Goal: Task Accomplishment & Management: Use online tool/utility

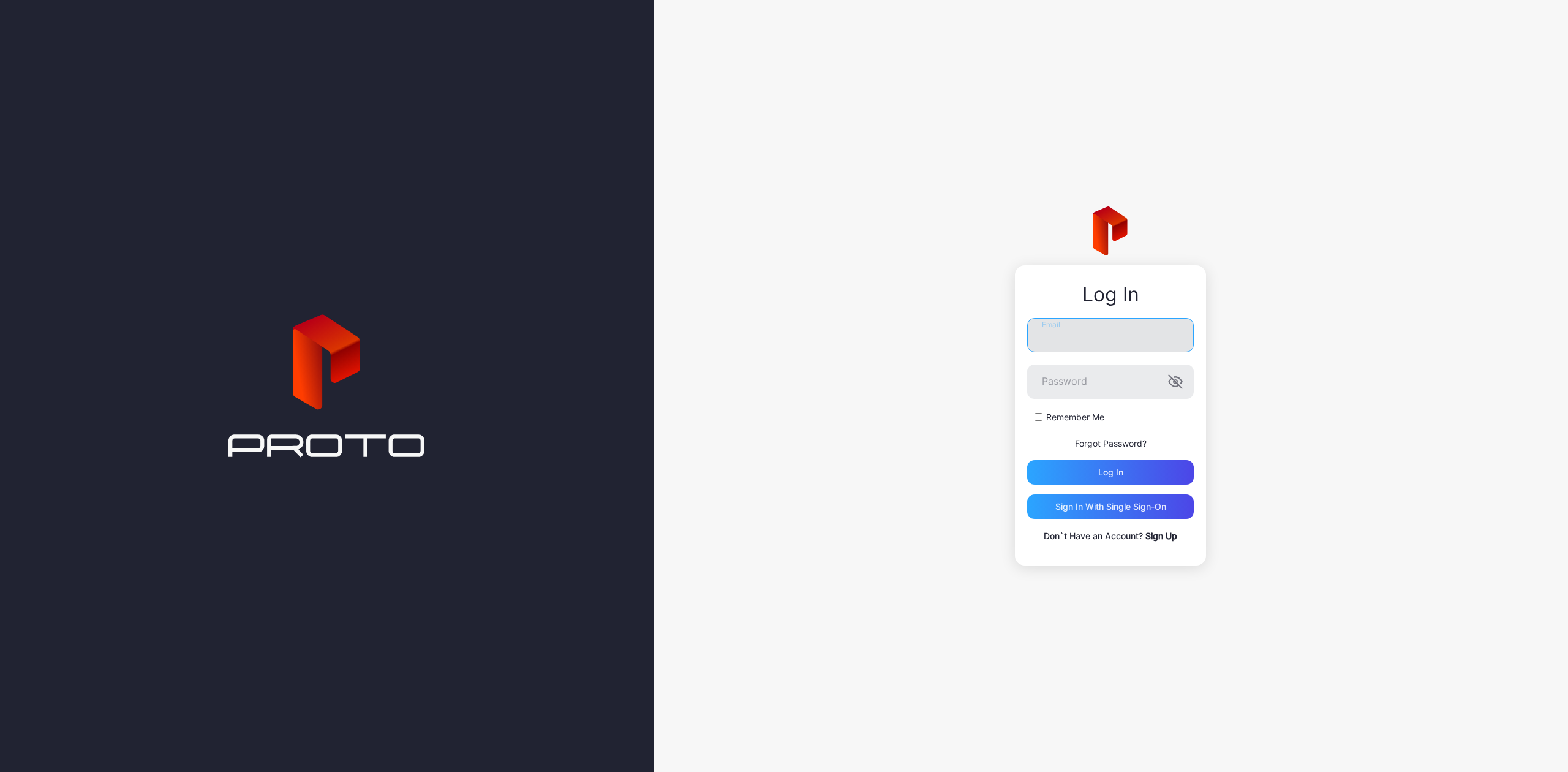
click at [1074, 343] on input "Email" at bounding box center [1110, 335] width 167 height 35
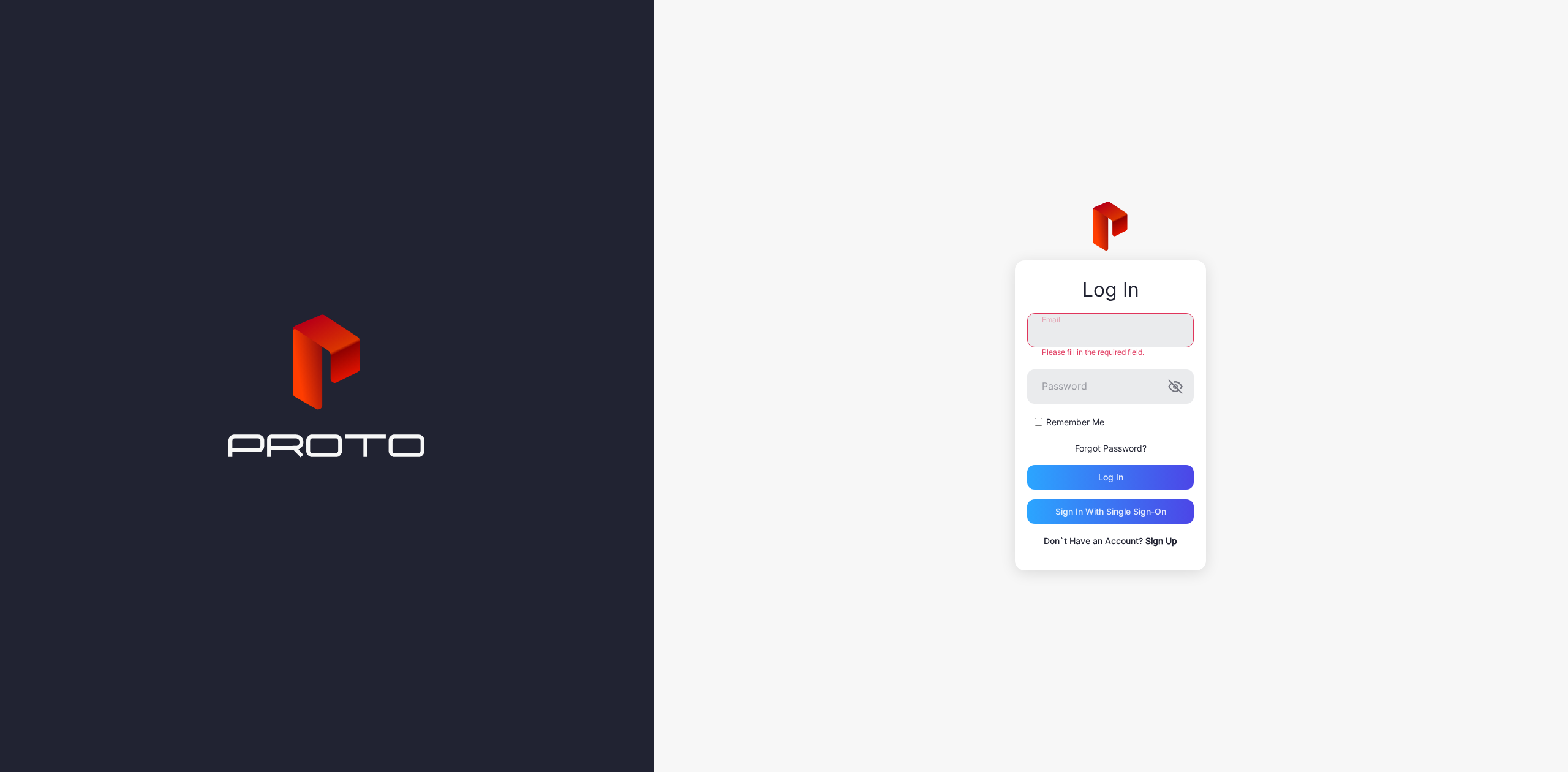
type input "**********"
click at [1125, 466] on div "Log in" at bounding box center [1110, 477] width 167 height 25
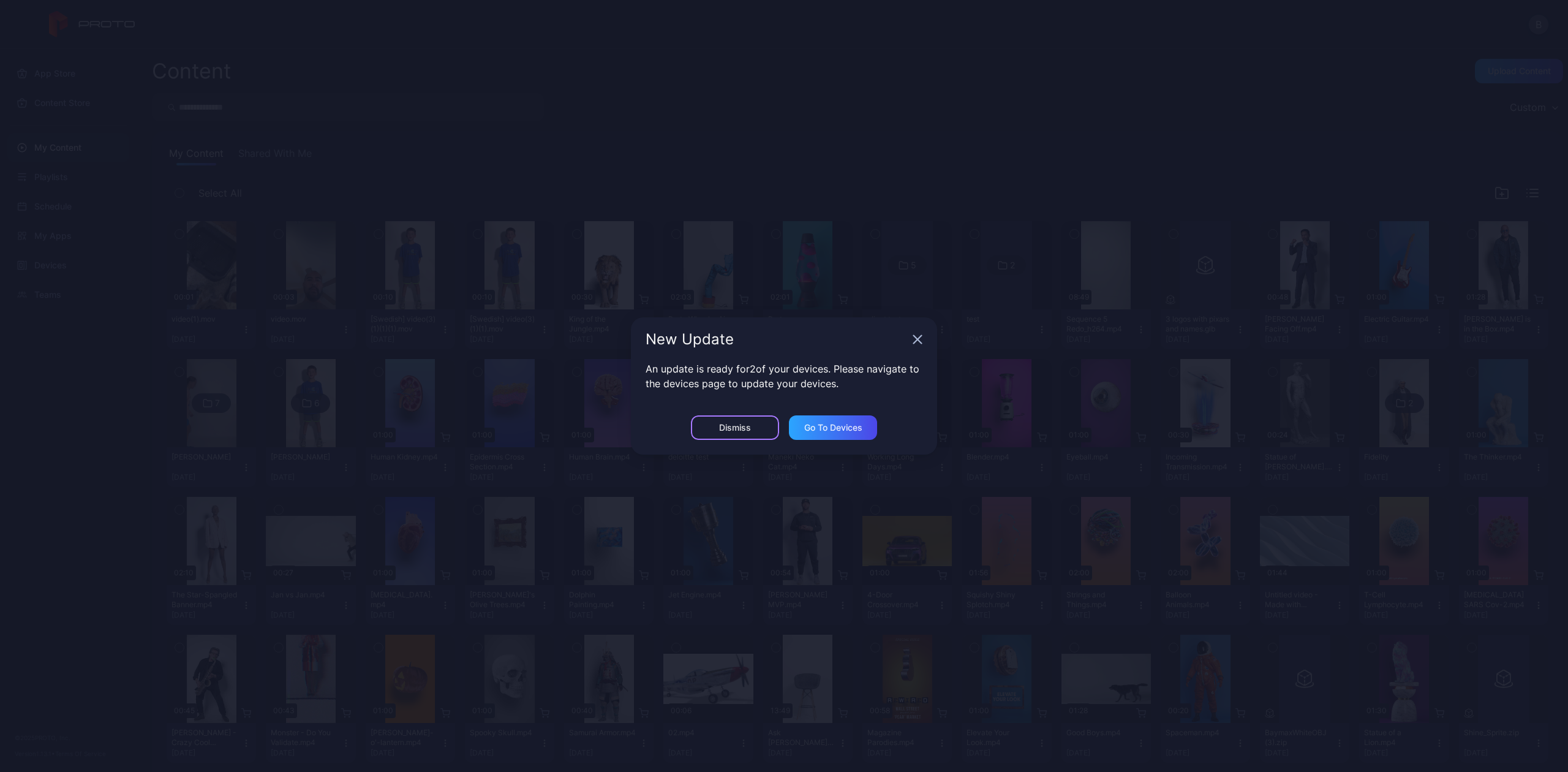
click at [769, 429] on div "Dismiss" at bounding box center [735, 427] width 88 height 25
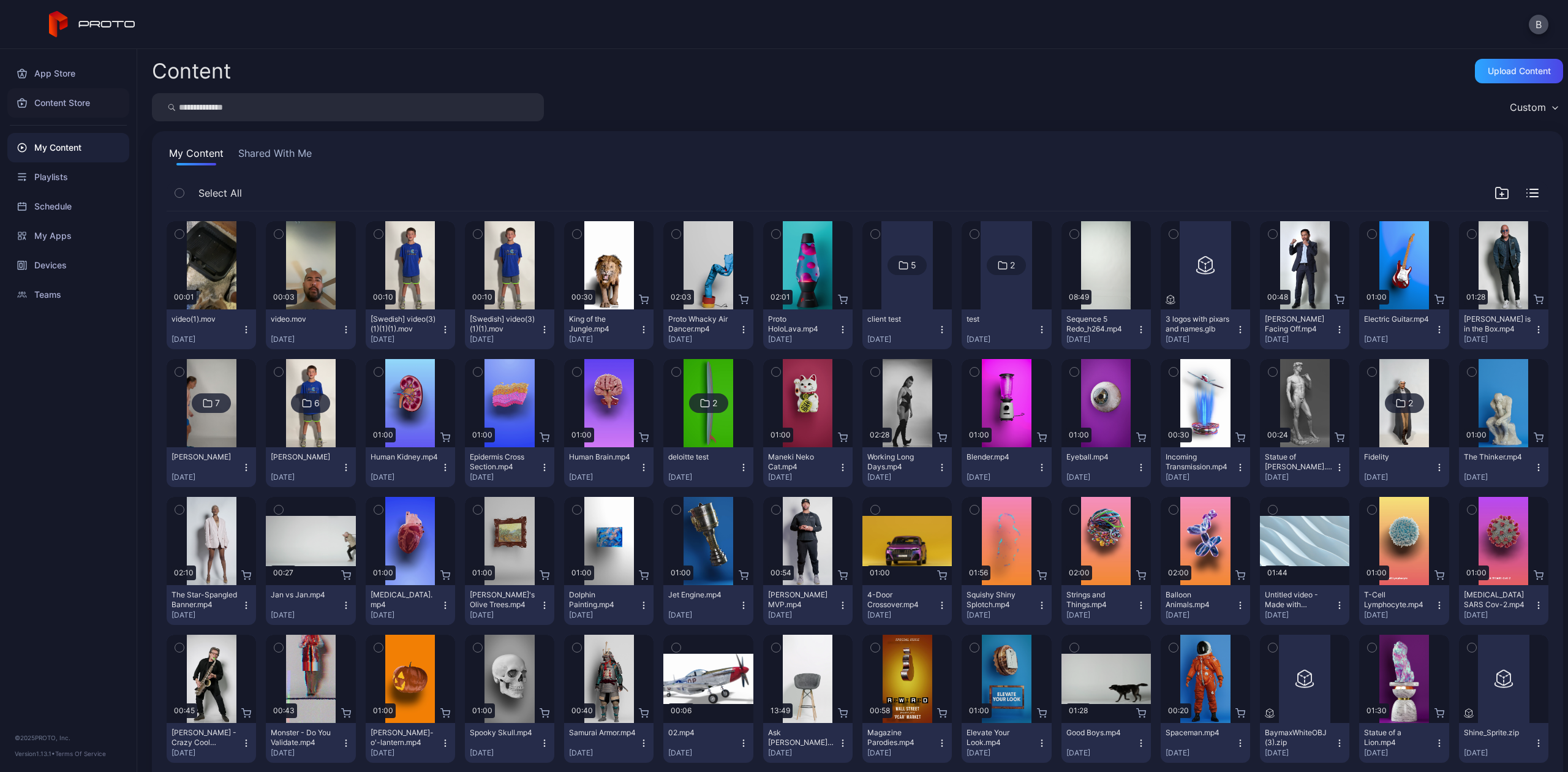
click at [45, 97] on div "Content Store" at bounding box center [67, 103] width 121 height 30
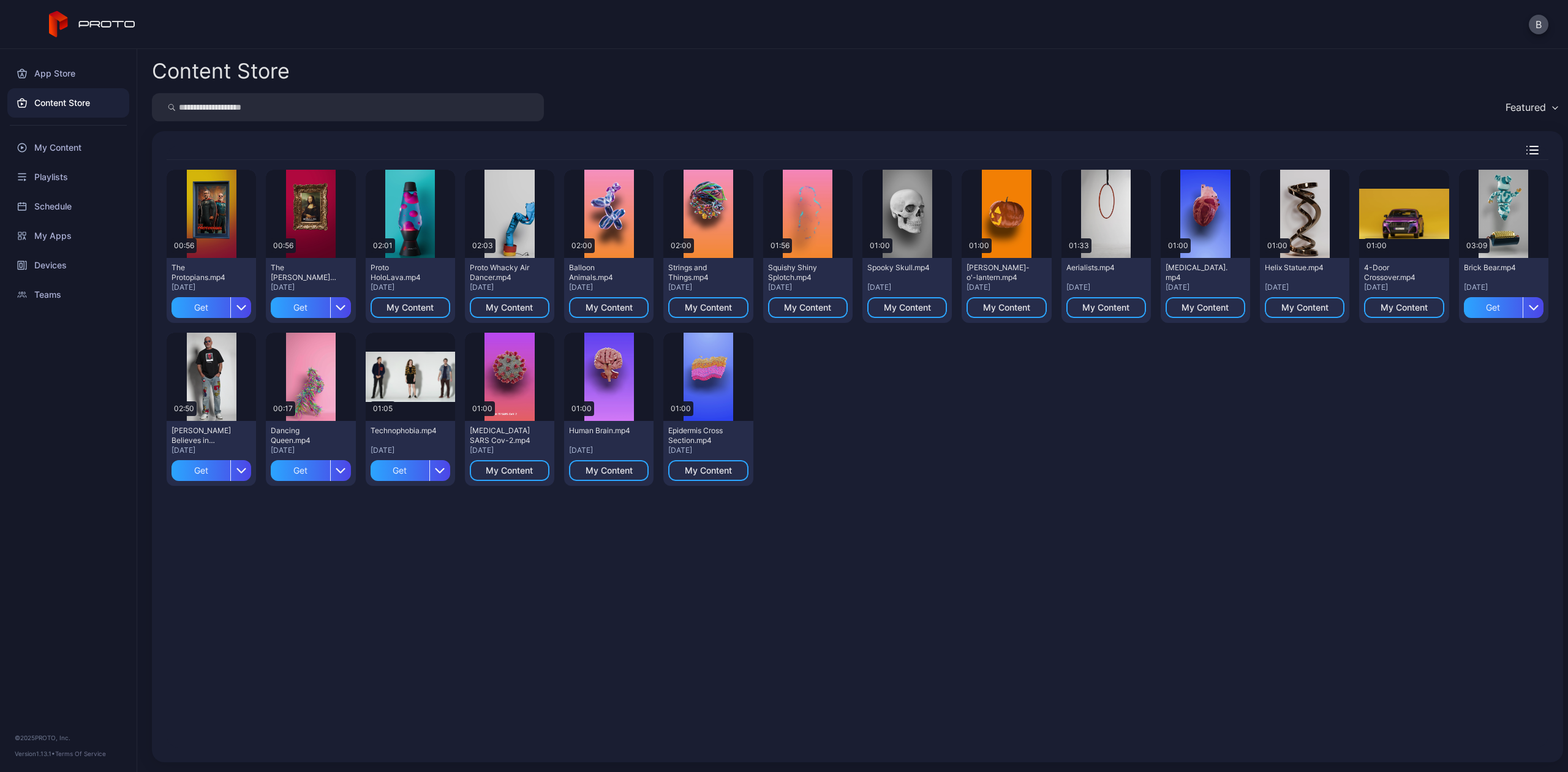
click at [231, 109] on input "search" at bounding box center [348, 107] width 392 height 29
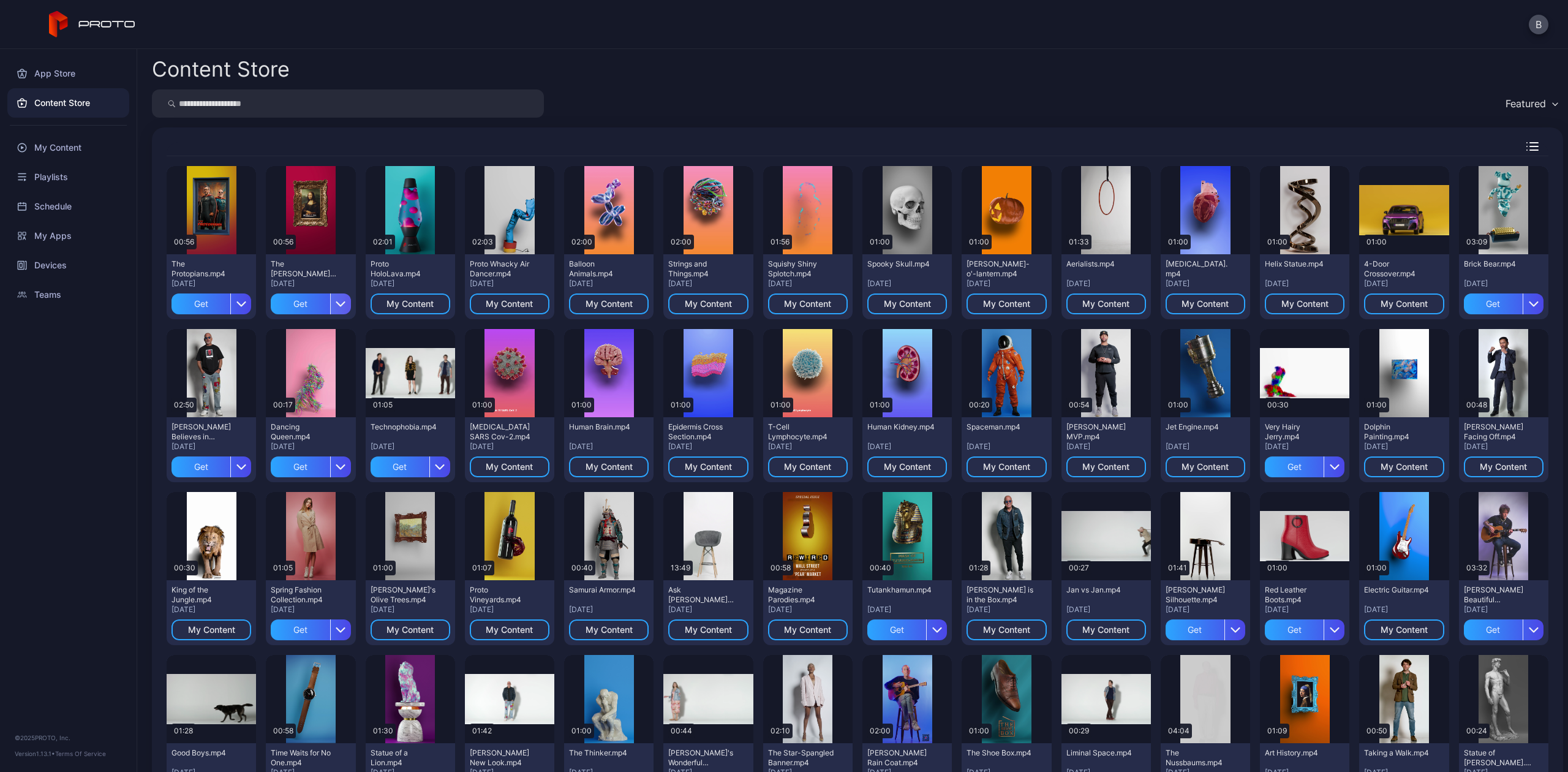
click at [337, 311] on div "button" at bounding box center [340, 303] width 21 height 21
click at [301, 370] on button "Get and Assign" at bounding box center [309, 380] width 104 height 39
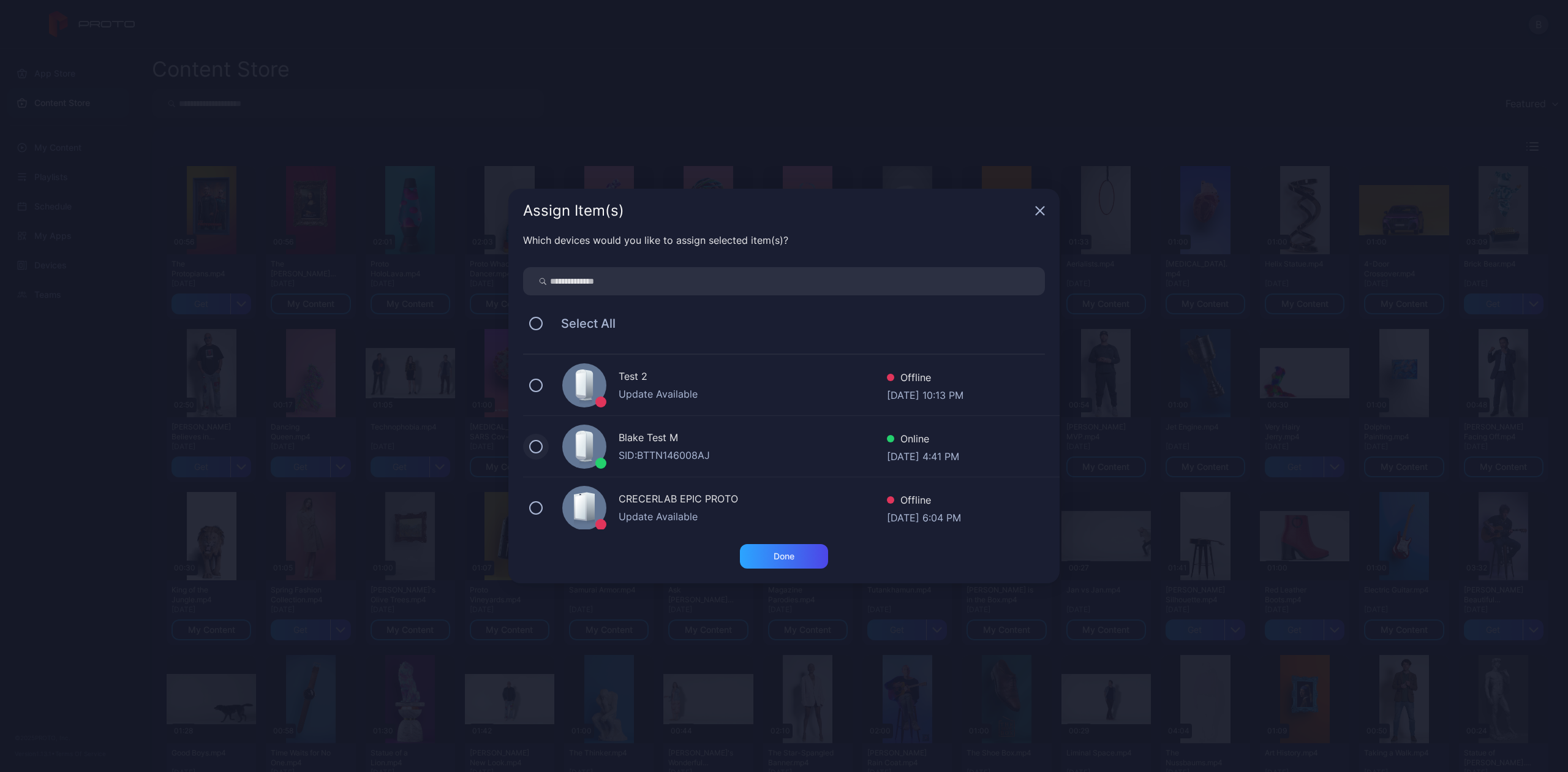
click at [532, 446] on button at bounding box center [536, 446] width 14 height 14
click at [797, 547] on div "Done" at bounding box center [783, 556] width 88 height 25
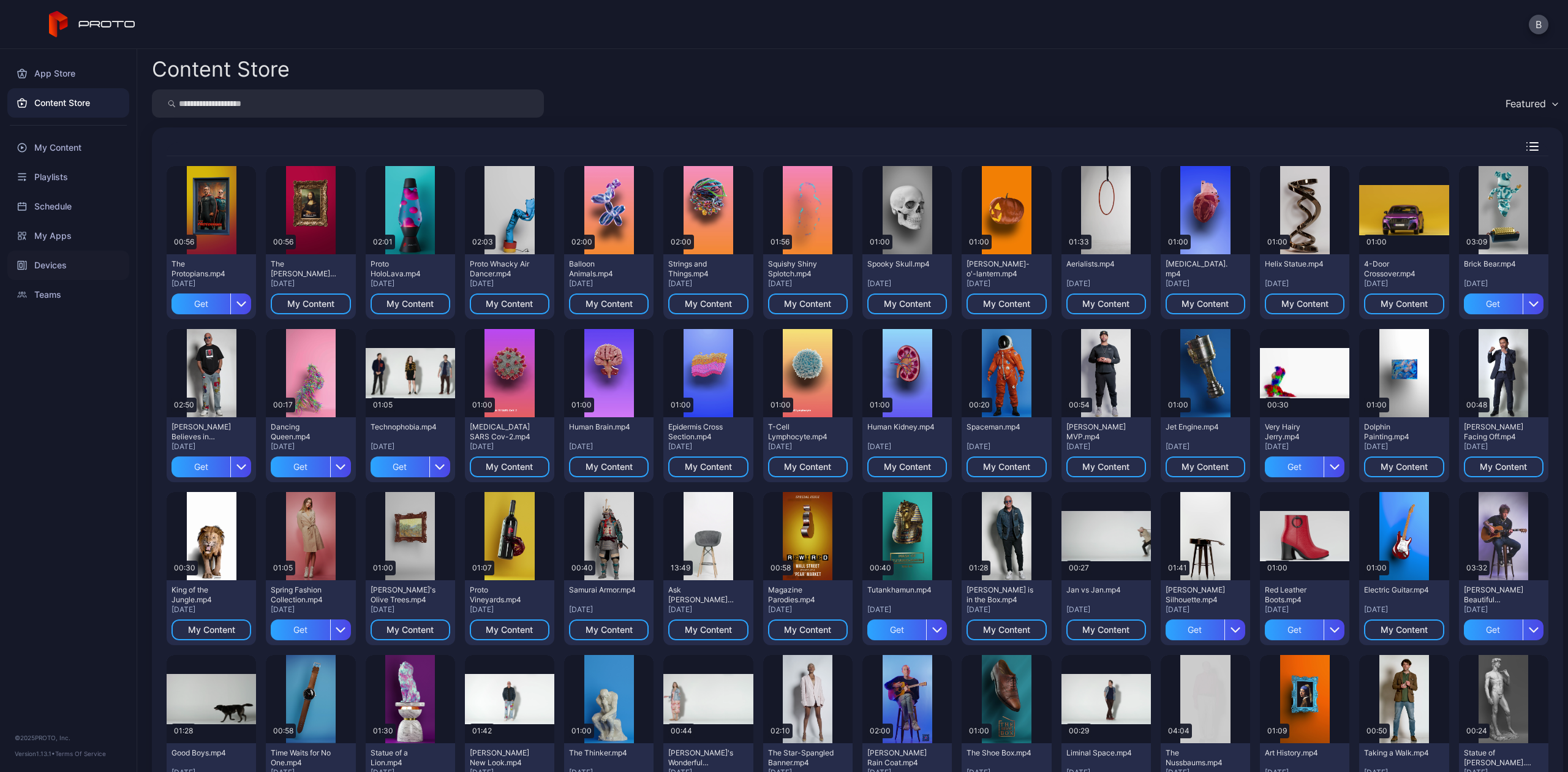
click at [66, 256] on div "Devices" at bounding box center [67, 266] width 121 height 30
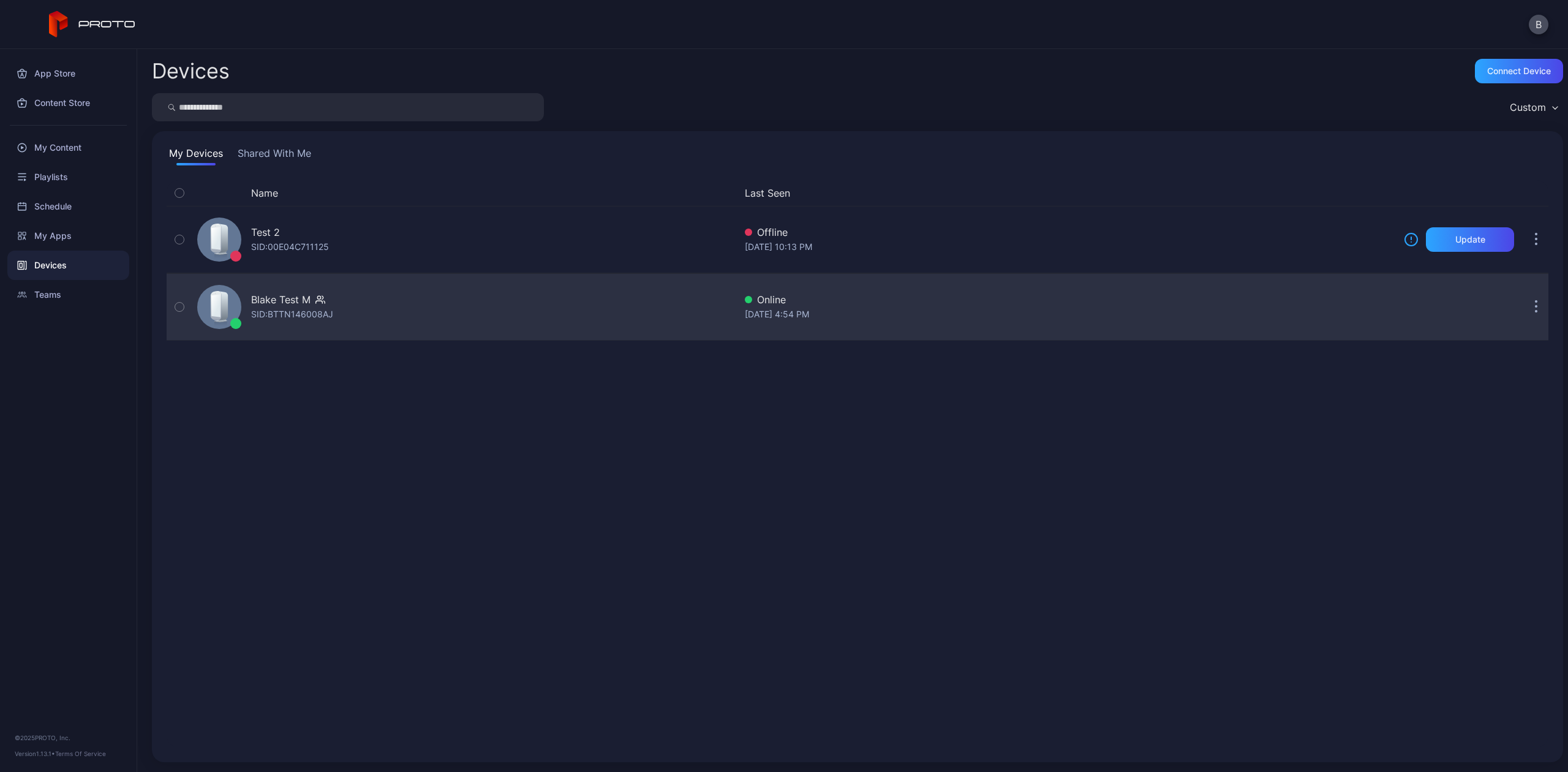
click at [360, 309] on div "Blake Test M SID: BTTN146008AJ" at bounding box center [464, 307] width 543 height 61
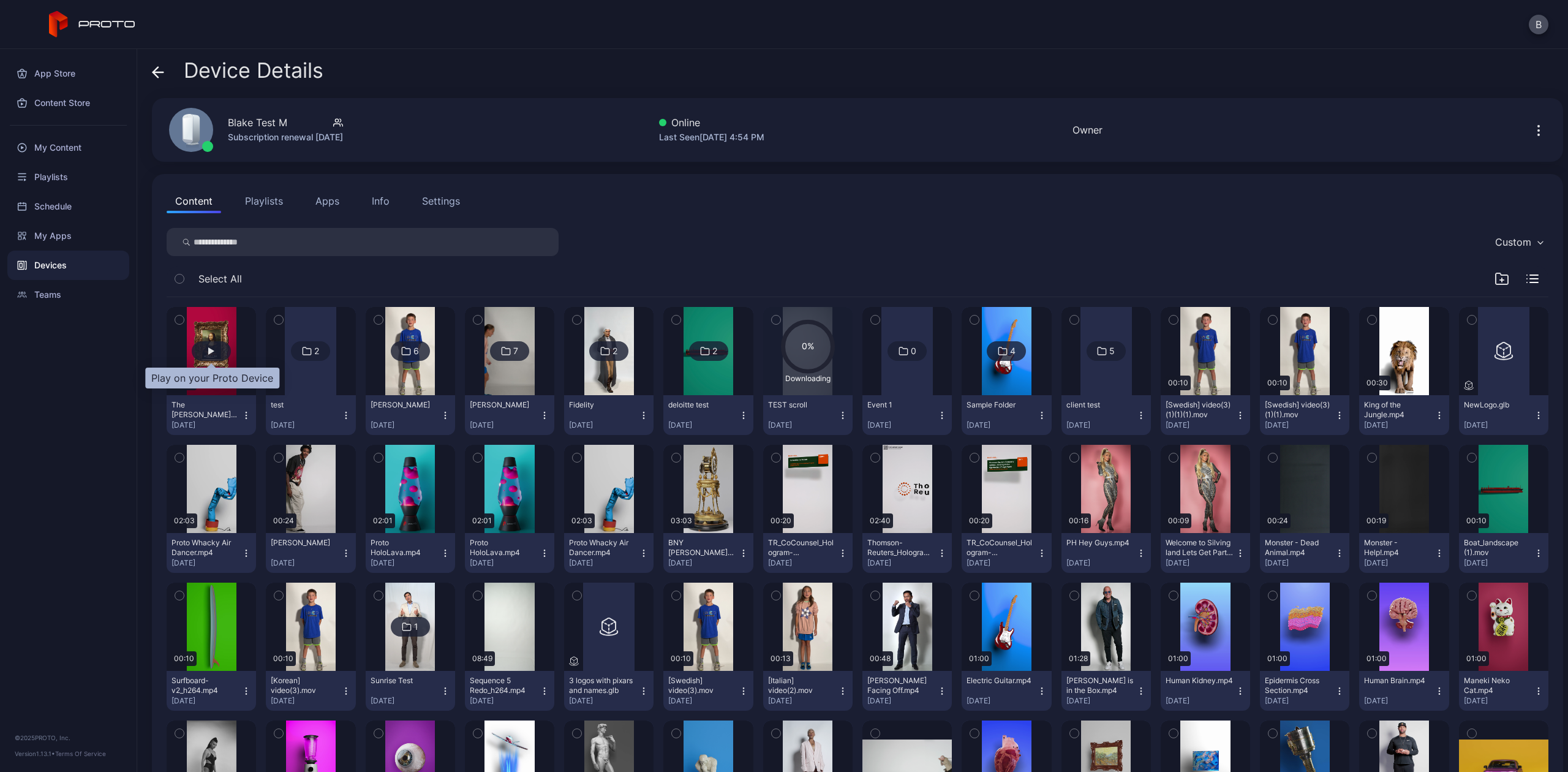
click at [220, 346] on div "button" at bounding box center [211, 351] width 39 height 20
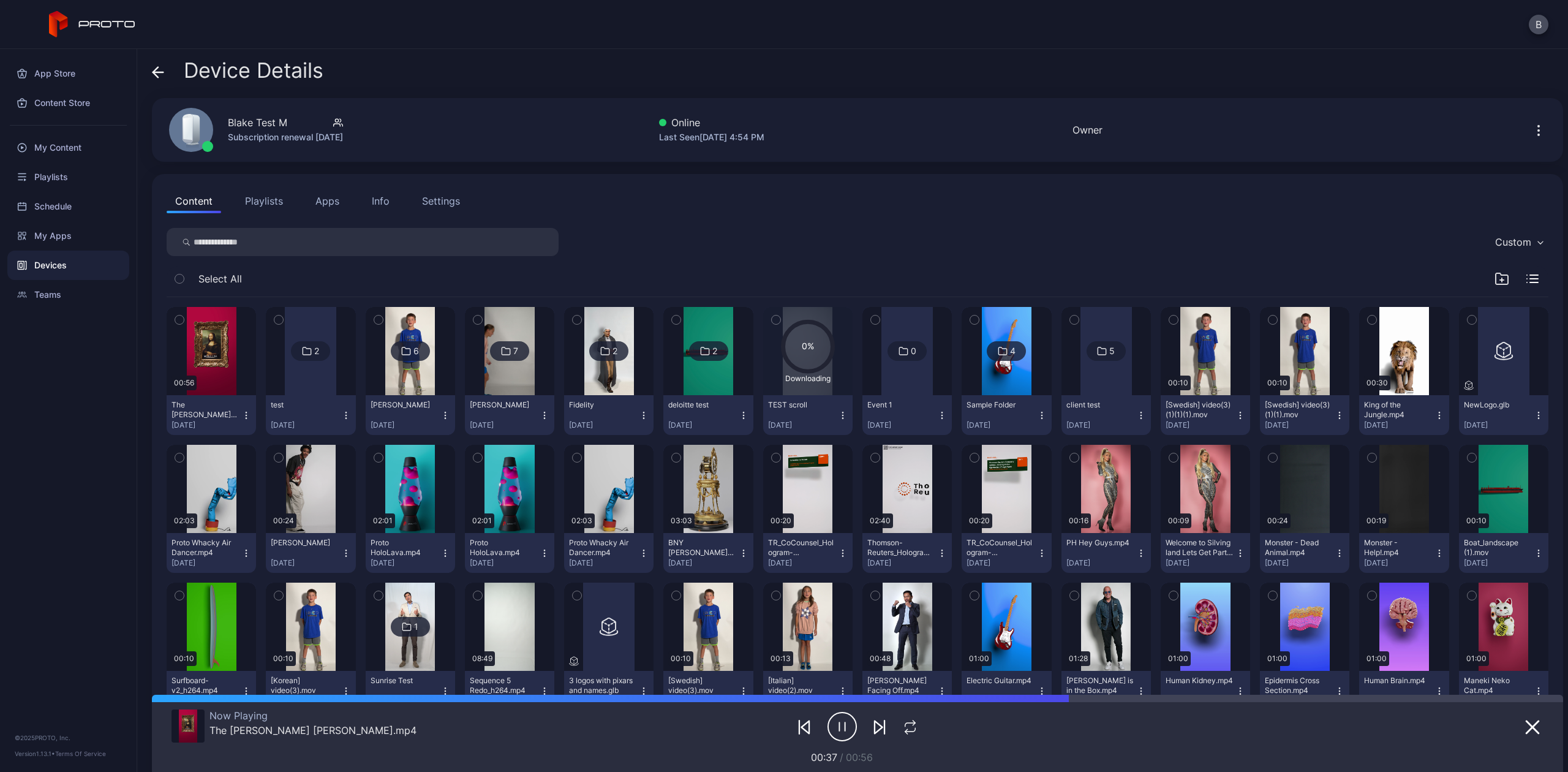
click at [218, 241] on input "search" at bounding box center [362, 242] width 392 height 29
click at [280, 239] on input "search" at bounding box center [362, 242] width 392 height 29
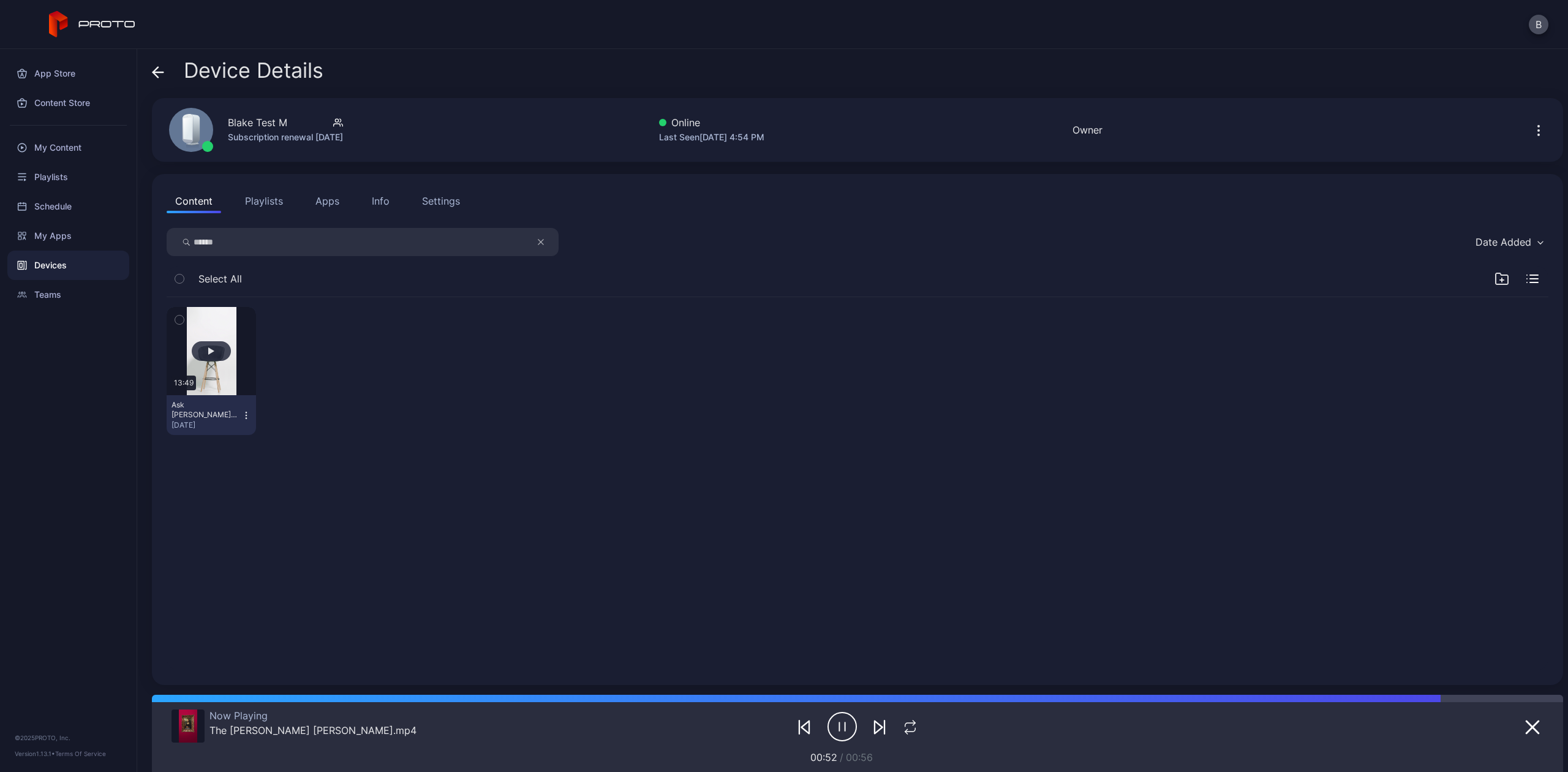
click at [209, 365] on button "button" at bounding box center [211, 350] width 90 height 88
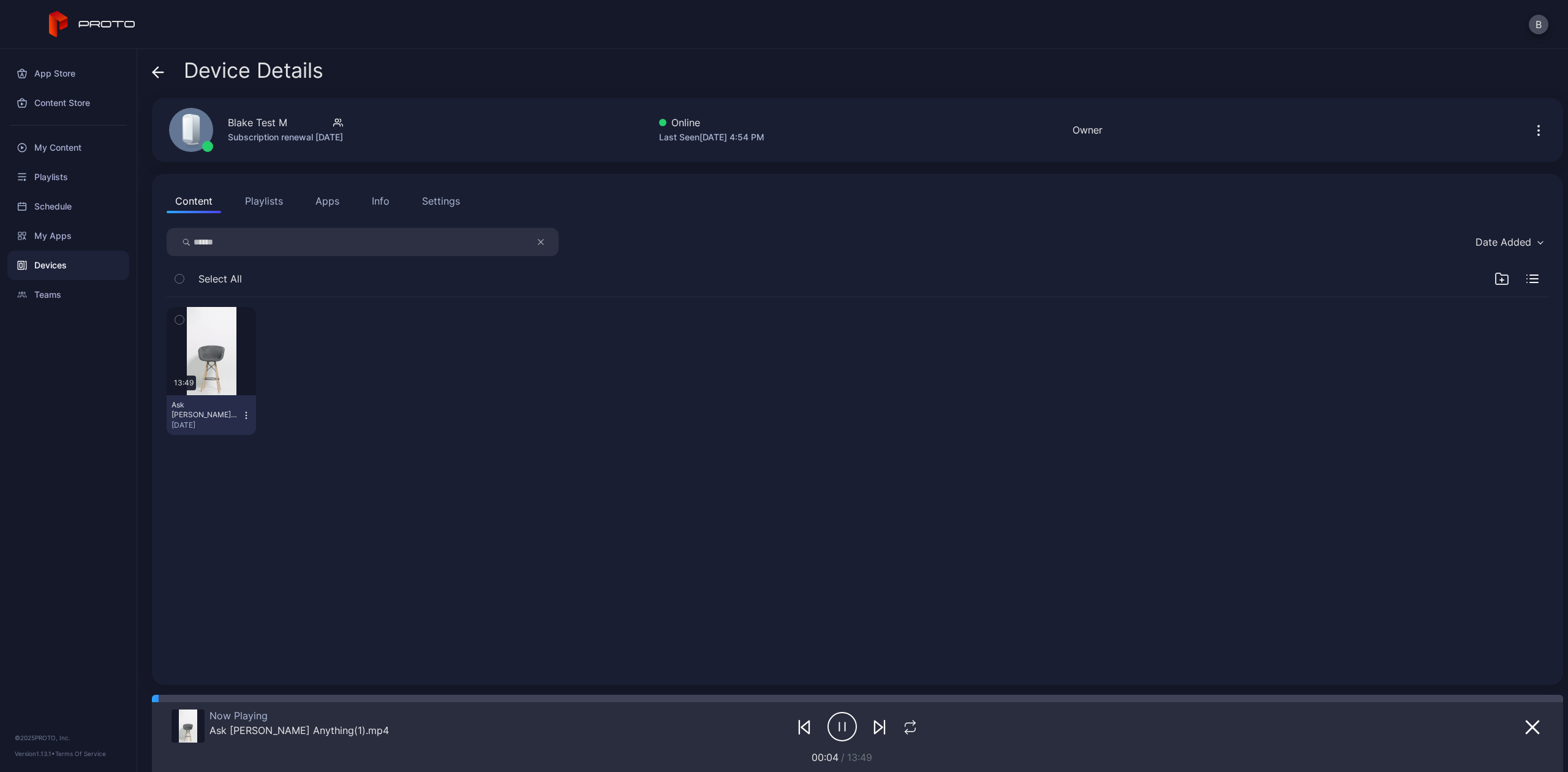
click at [831, 727] on icon "button" at bounding box center [842, 726] width 30 height 31
click at [839, 727] on icon "button" at bounding box center [843, 727] width 9 height 12
click at [831, 727] on icon "button" at bounding box center [842, 726] width 30 height 31
click at [839, 726] on icon "button" at bounding box center [843, 727] width 9 height 12
click at [830, 728] on icon "button" at bounding box center [842, 726] width 30 height 31
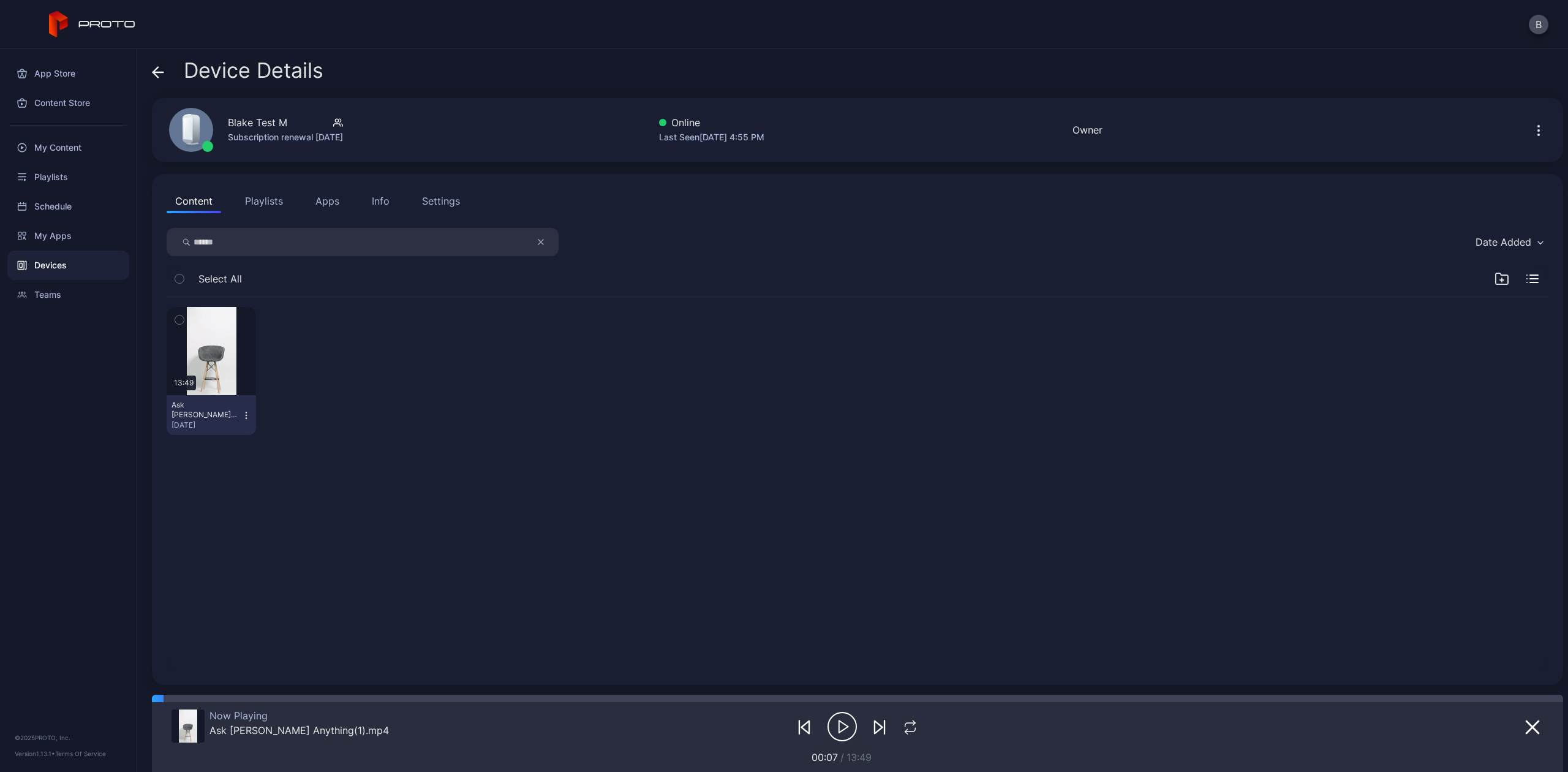
click at [830, 728] on icon "button" at bounding box center [842, 726] width 30 height 31
click at [837, 722] on icon "button" at bounding box center [842, 726] width 30 height 31
drag, startPoint x: 338, startPoint y: 699, endPoint x: 488, endPoint y: 700, distance: 150.0
click at [488, 700] on div at bounding box center [1019, 698] width 1090 height 7
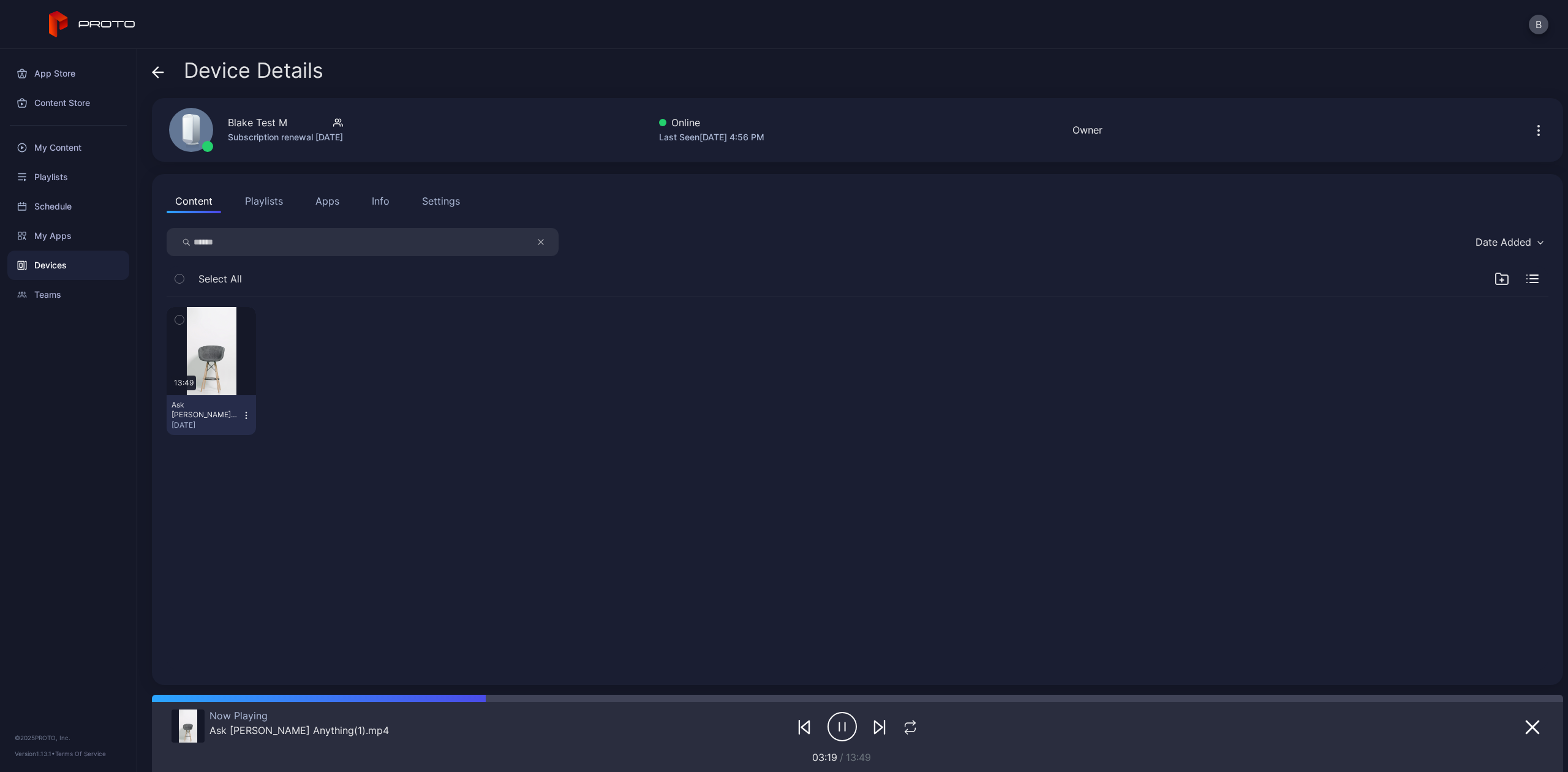
click at [827, 726] on icon "button" at bounding box center [842, 726] width 30 height 31
click at [830, 722] on icon "button" at bounding box center [842, 726] width 30 height 31
click at [802, 701] on div at bounding box center [1025, 698] width 1076 height 7
drag, startPoint x: 915, startPoint y: 697, endPoint x: 1137, endPoint y: 688, distance: 222.2
click at [1137, 688] on div "Device Details [PERSON_NAME] M Subscription renewal [DATE] Online Last Seen [DA…" at bounding box center [852, 411] width 1431 height 723
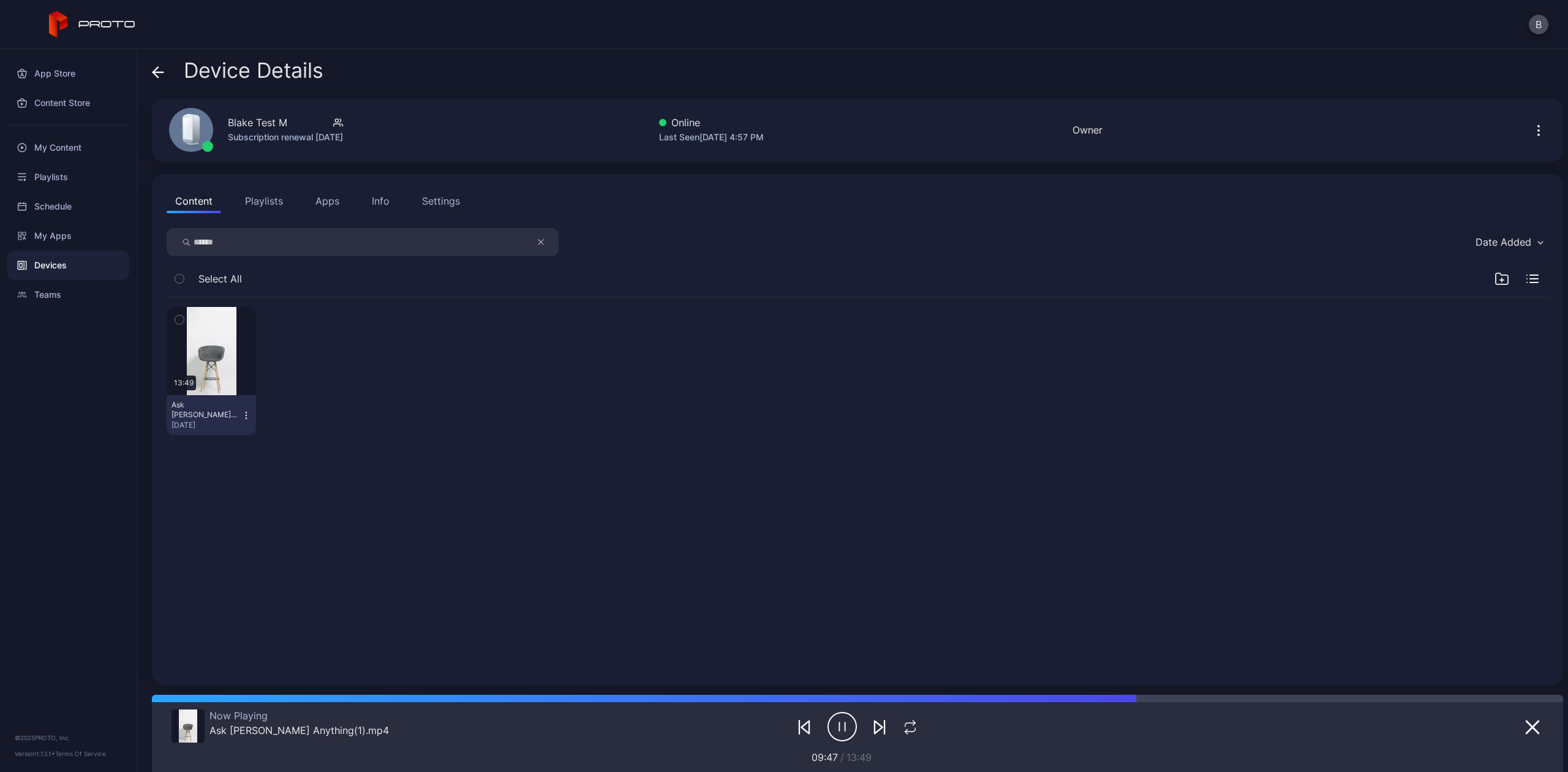
click at [827, 729] on icon "button" at bounding box center [842, 726] width 30 height 31
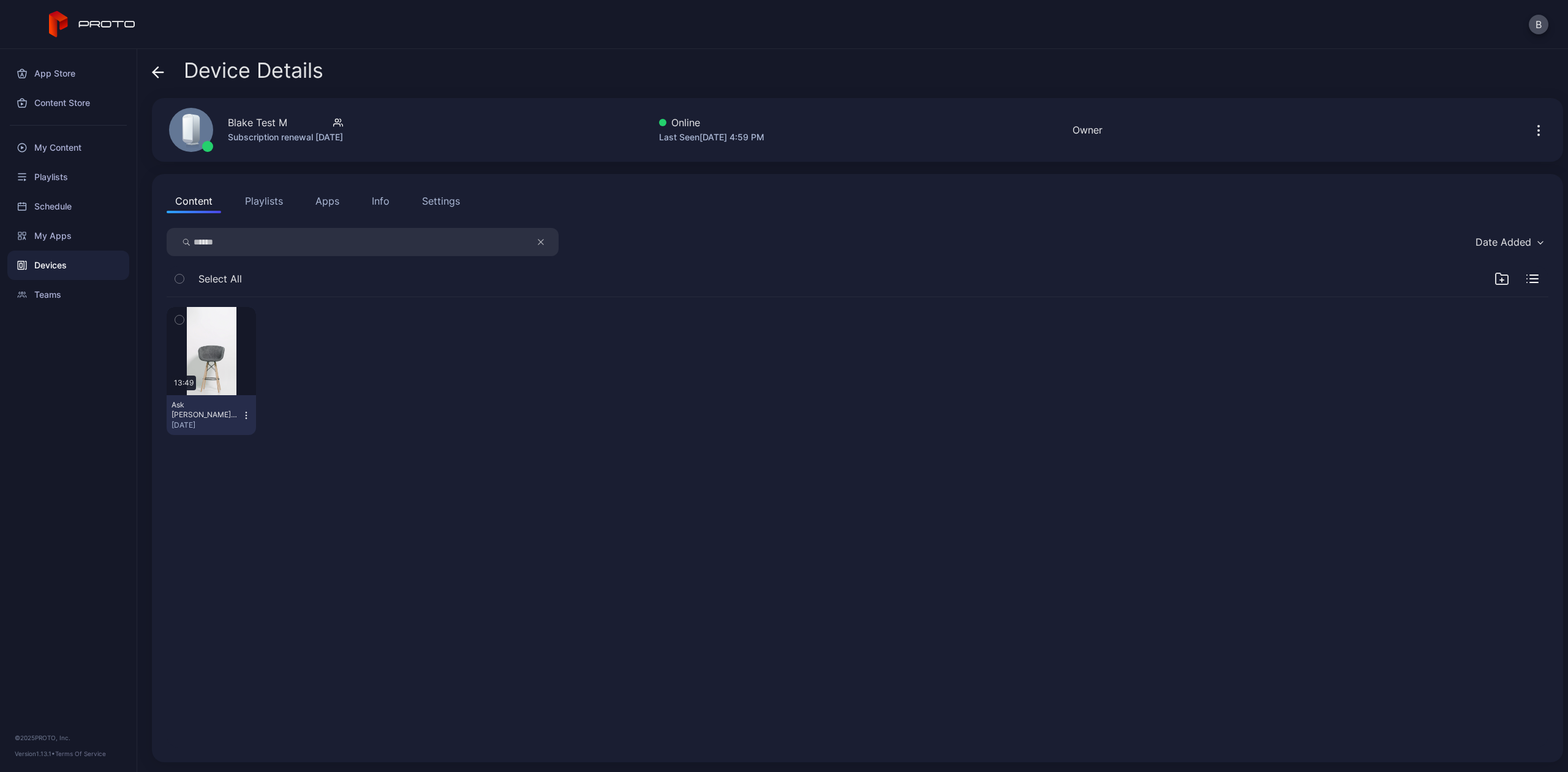
click at [213, 243] on input "******" at bounding box center [362, 242] width 392 height 29
click at [246, 241] on input "******" at bounding box center [362, 242] width 392 height 29
type input "*"
type input "*****"
click at [49, 102] on div "Content Store" at bounding box center [67, 103] width 121 height 30
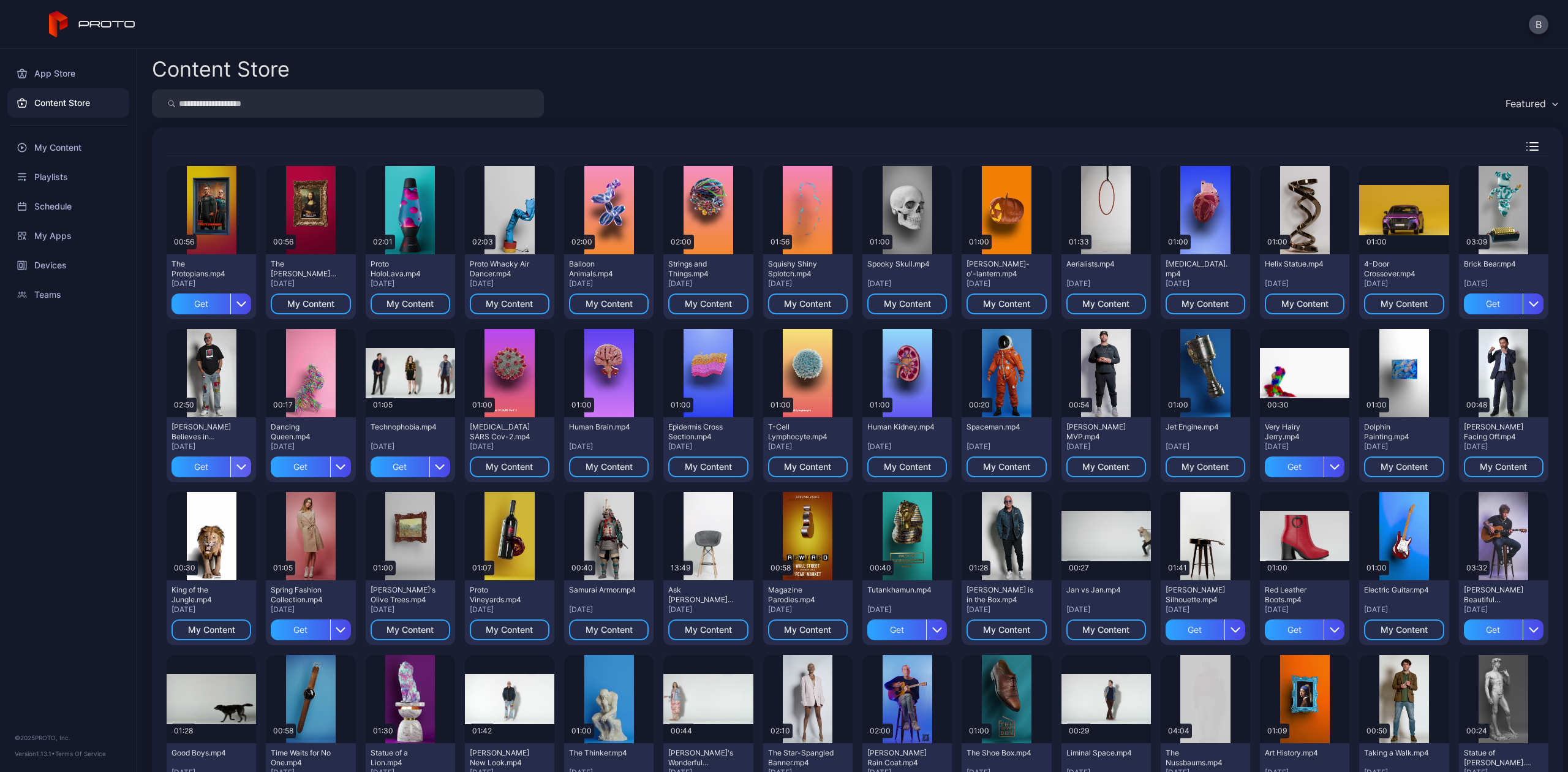
click at [234, 471] on div "button" at bounding box center [240, 466] width 21 height 21
click at [201, 540] on button "Get and Assign" at bounding box center [210, 542] width 104 height 39
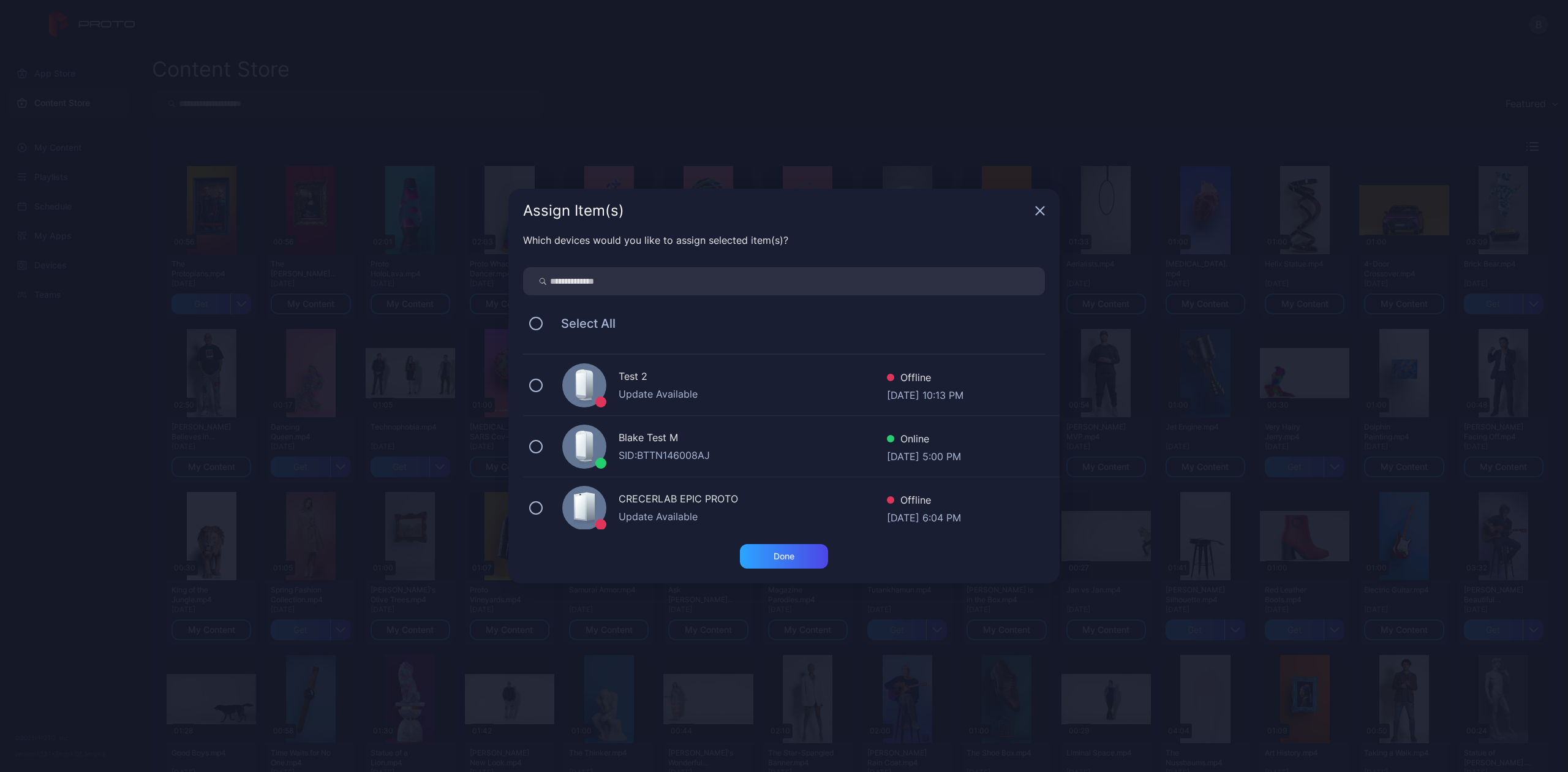
click at [619, 435] on div "Blake Test M" at bounding box center [753, 439] width 269 height 18
click at [763, 561] on div "Done" at bounding box center [783, 556] width 88 height 25
